Goal: Information Seeking & Learning: Learn about a topic

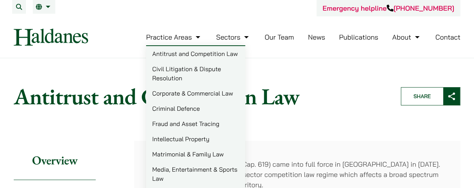
click at [195, 38] on link "Practice Areas" at bounding box center [174, 37] width 56 height 9
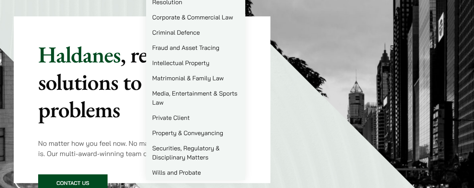
scroll to position [38, 0]
